Goal: Navigation & Orientation: Find specific page/section

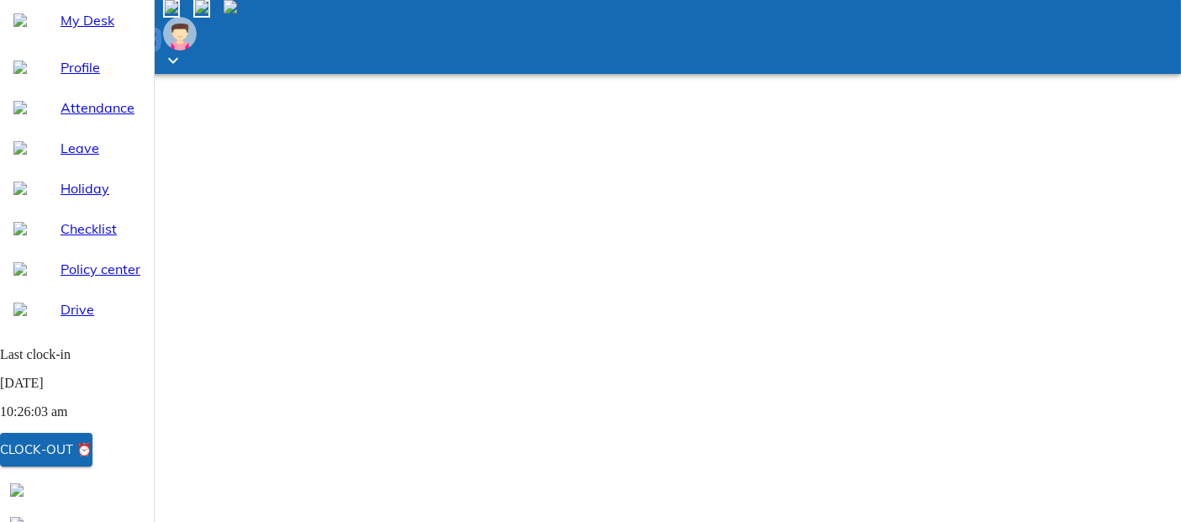
select select "9"
click at [73, 30] on span "My Desk" at bounding box center [101, 20] width 80 height 20
click at [61, 198] on span "Holiday" at bounding box center [101, 188] width 80 height 20
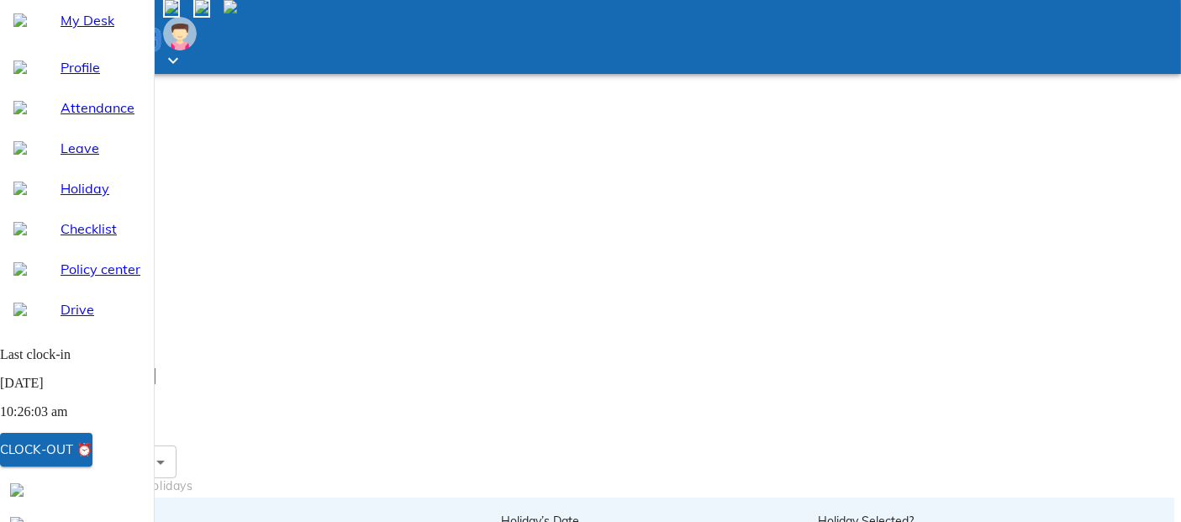
scroll to position [181, 0]
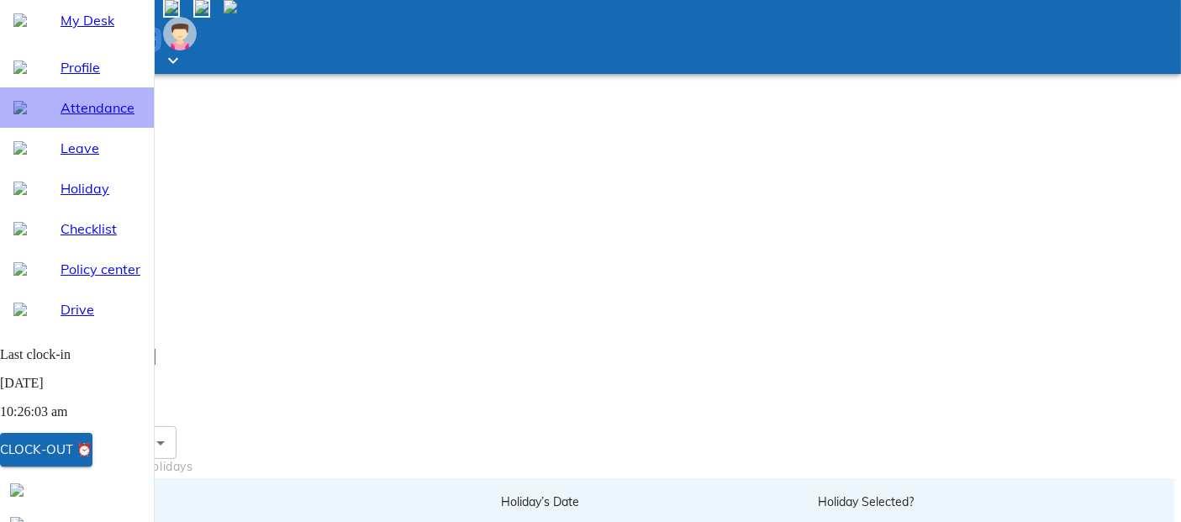
click at [118, 118] on span "Attendance" at bounding box center [101, 108] width 80 height 20
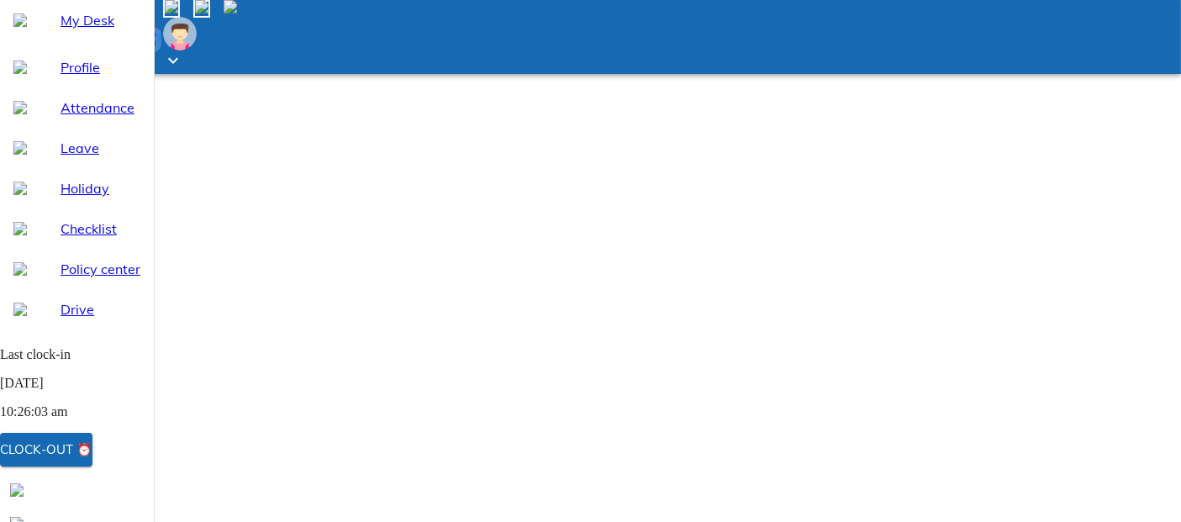
select select "9"
click at [134, 30] on span "My Desk" at bounding box center [101, 20] width 80 height 20
click at [66, 158] on span "Leave" at bounding box center [101, 148] width 80 height 20
select select "9"
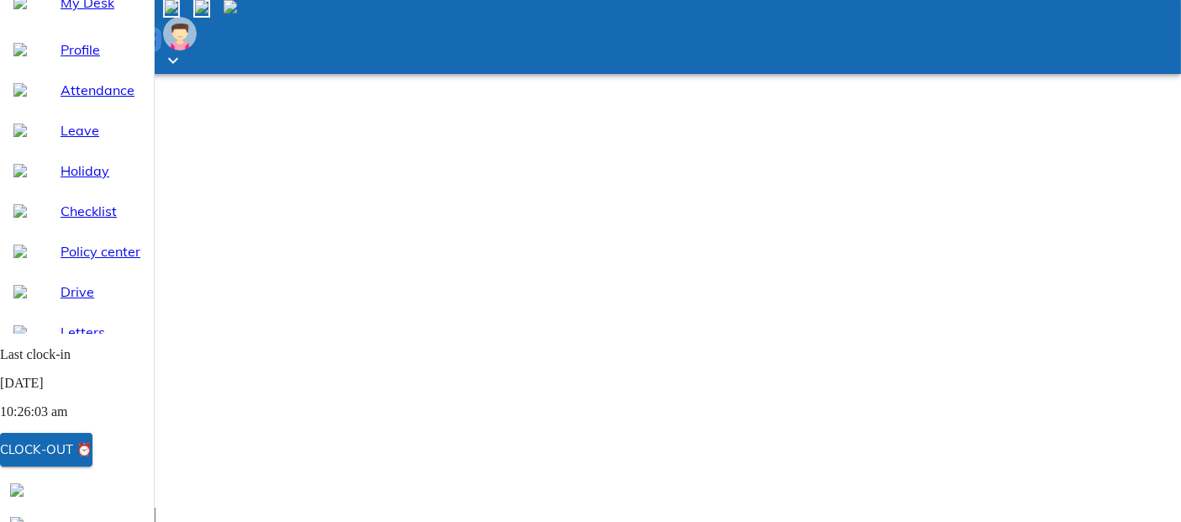
scroll to position [18, 0]
click at [104, 109] on div "Attendance" at bounding box center [77, 89] width 154 height 40
select select "9"
